Goal: Find specific page/section: Find specific page/section

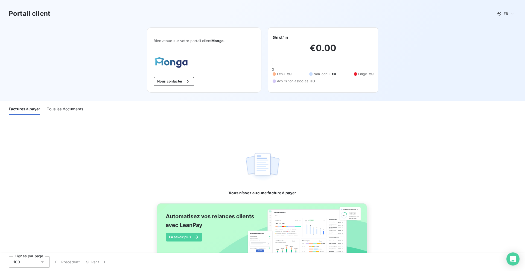
click at [66, 110] on div "Tous les documents" at bounding box center [65, 108] width 36 height 11
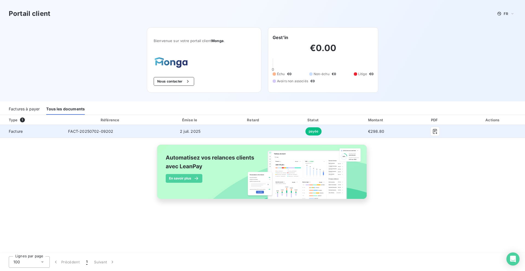
click at [77, 137] on td "FACT-20250702-09202" at bounding box center [110, 131] width 93 height 13
click at [85, 134] on div "FACT-20250702-09202" at bounding box center [90, 131] width 45 height 5
click at [109, 132] on span "FACT-20250702-09202" at bounding box center [90, 131] width 45 height 5
copy span "09202"
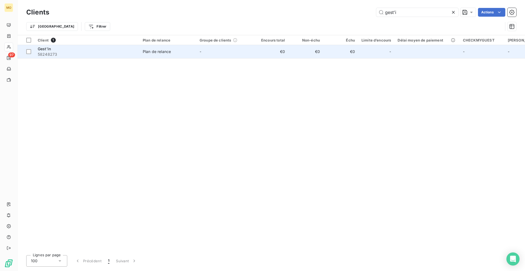
type input "gest'i"
click at [289, 54] on td "€0" at bounding box center [305, 51] width 35 height 13
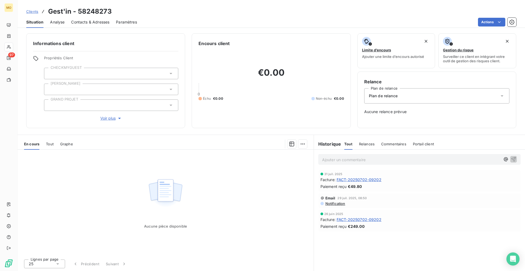
click at [353, 218] on span "FACT-20250702-09202" at bounding box center [359, 220] width 45 height 6
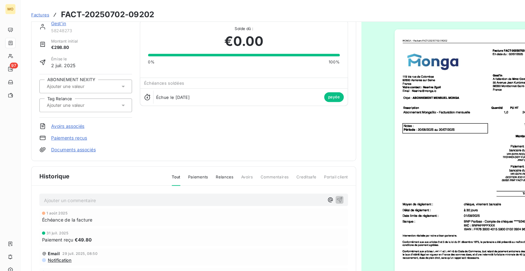
scroll to position [16, 0]
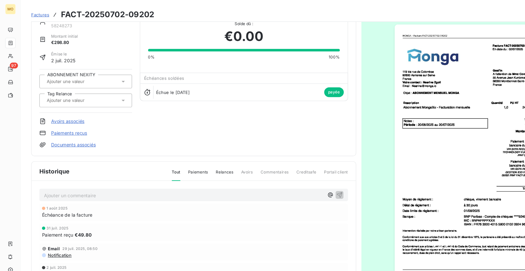
scroll to position [16, 0]
